Goal: Transaction & Acquisition: Purchase product/service

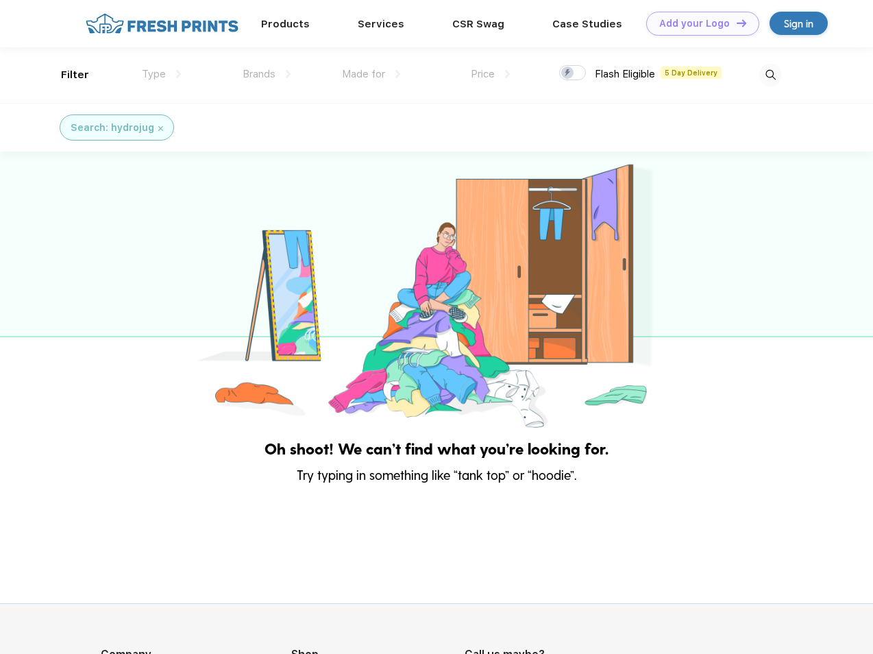
click at [697, 23] on link "Add your Logo Design Tool" at bounding box center [702, 24] width 113 height 24
click at [0, 0] on div "Design Tool" at bounding box center [0, 0] width 0 height 0
click at [735, 23] on link "Add your Logo Design Tool" at bounding box center [702, 24] width 113 height 24
click at [66, 75] on div "Filter" at bounding box center [75, 75] width 28 height 16
click at [162, 74] on span "Type" at bounding box center [154, 74] width 24 height 12
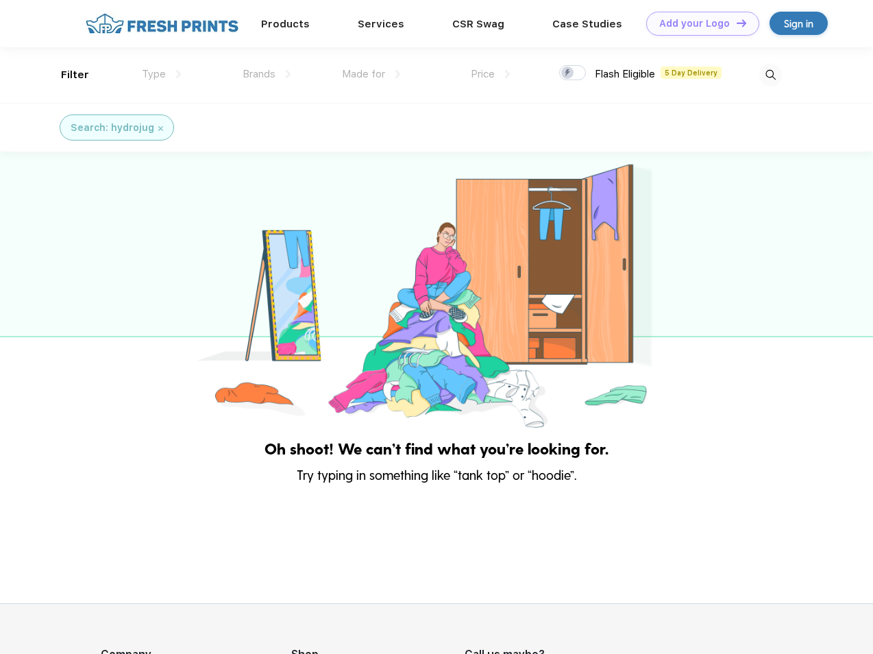
click at [266, 74] on span "Brands" at bounding box center [259, 74] width 33 height 12
click at [371, 74] on span "Made for" at bounding box center [363, 74] width 43 height 12
click at [490, 74] on span "Price" at bounding box center [483, 74] width 24 height 12
click at [573, 73] on div at bounding box center [572, 72] width 27 height 15
click at [568, 73] on input "checkbox" at bounding box center [563, 68] width 9 height 9
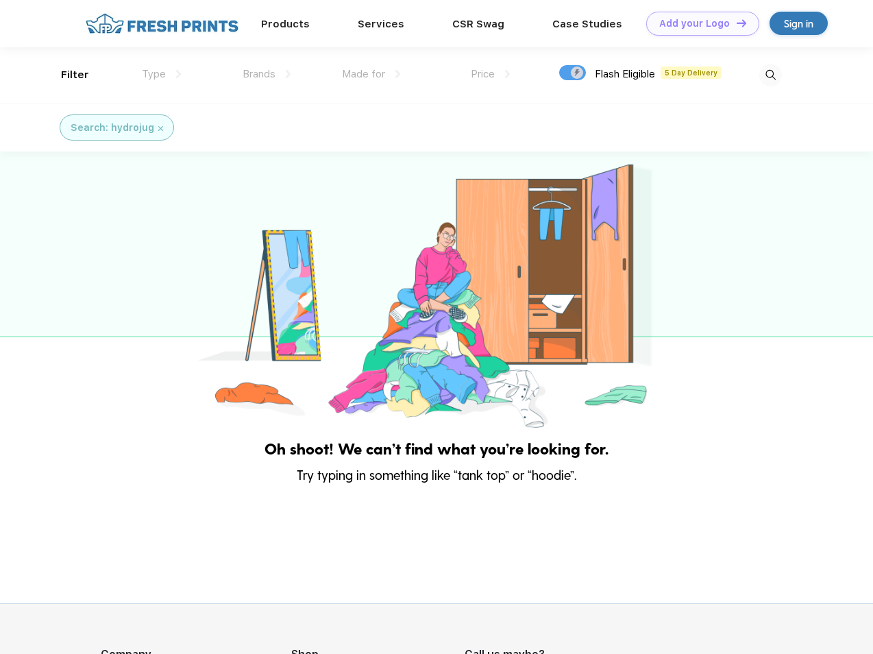
click at [770, 75] on img at bounding box center [770, 75] width 23 height 23
